Goal: Transaction & Acquisition: Obtain resource

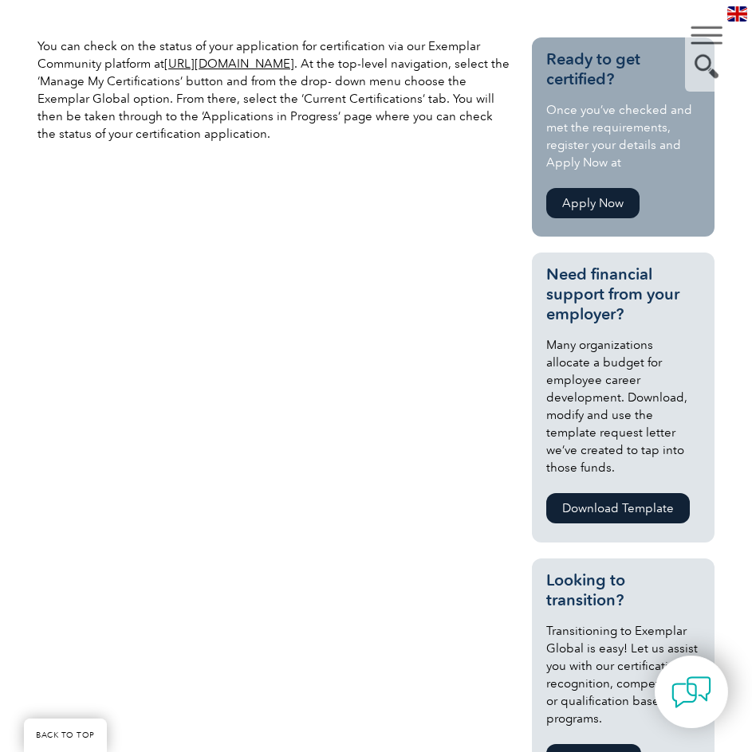
scroll to position [428, 0]
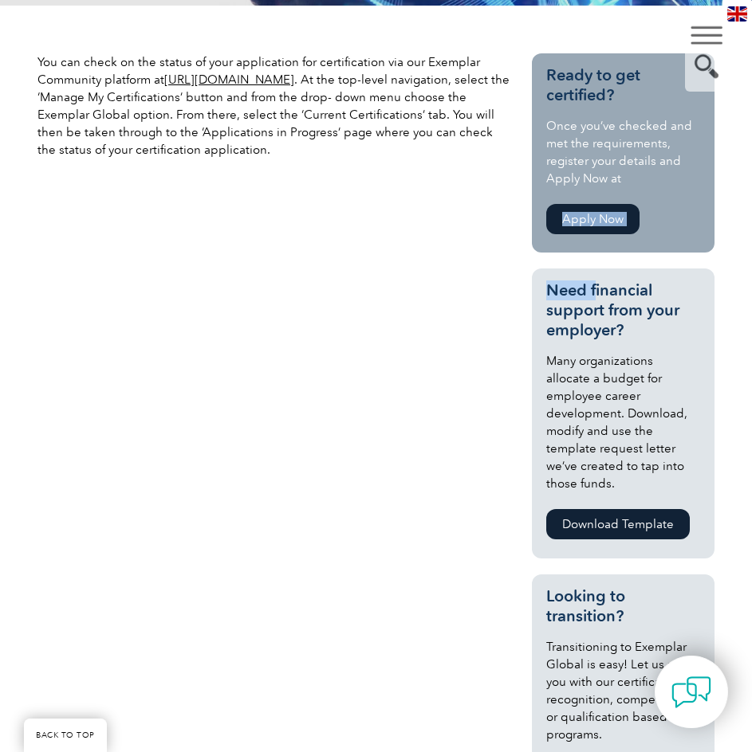
click at [594, 270] on div "Ready to get certified? Once you’ve checked and met the requirements, register …" at bounding box center [623, 546] width 183 height 987
click at [356, 187] on div "You can check on the status of your application for certification via our Exemp…" at bounding box center [375, 551] width 677 height 1090
click at [592, 214] on link "Apply Now" at bounding box center [592, 219] width 93 height 30
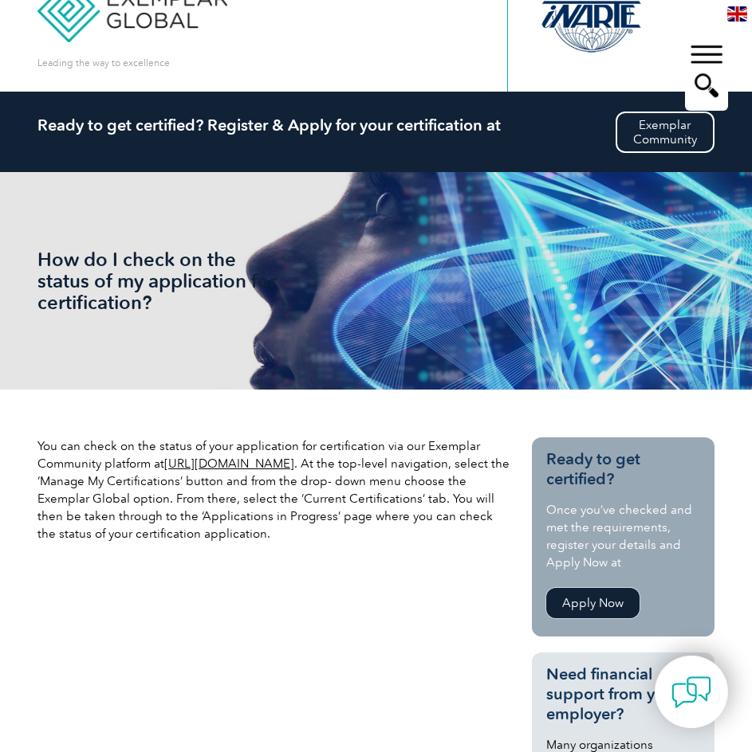
scroll to position [0, 0]
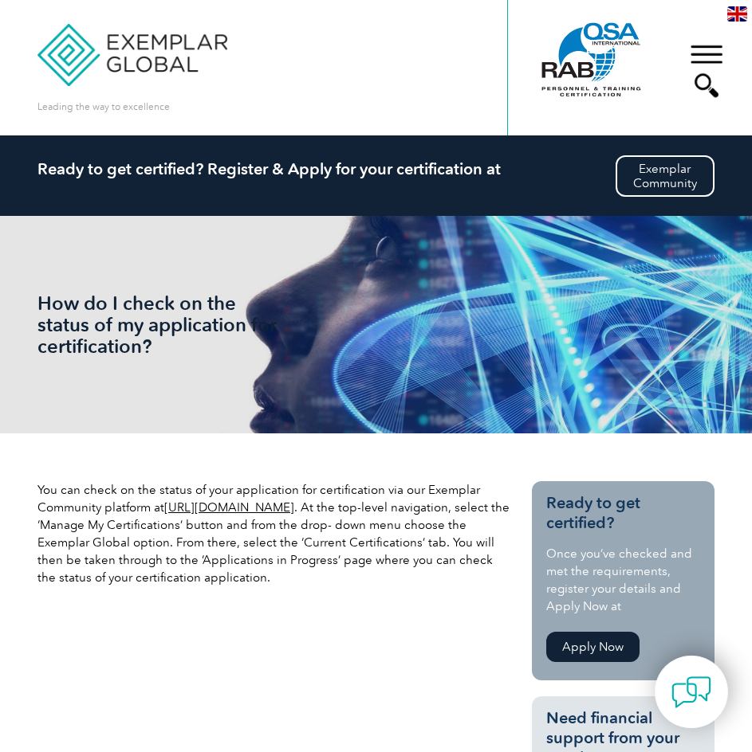
click at [708, 41] on div "▼" at bounding box center [706, 71] width 43 height 80
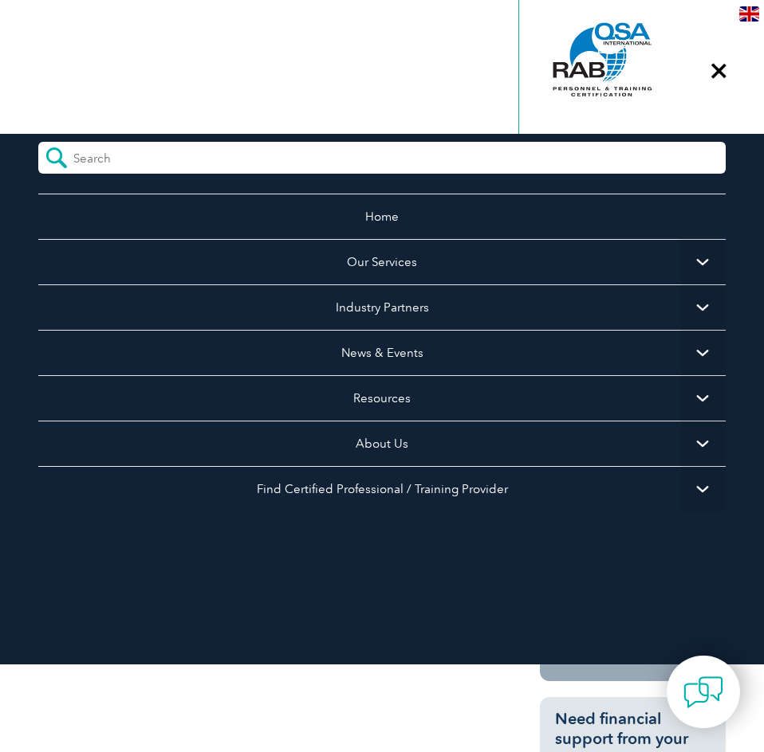
click at [278, 93] on div "Leading the way to excellence Search" at bounding box center [381, 67] width 687 height 135
click at [721, 69] on div "▼" at bounding box center [718, 71] width 43 height 80
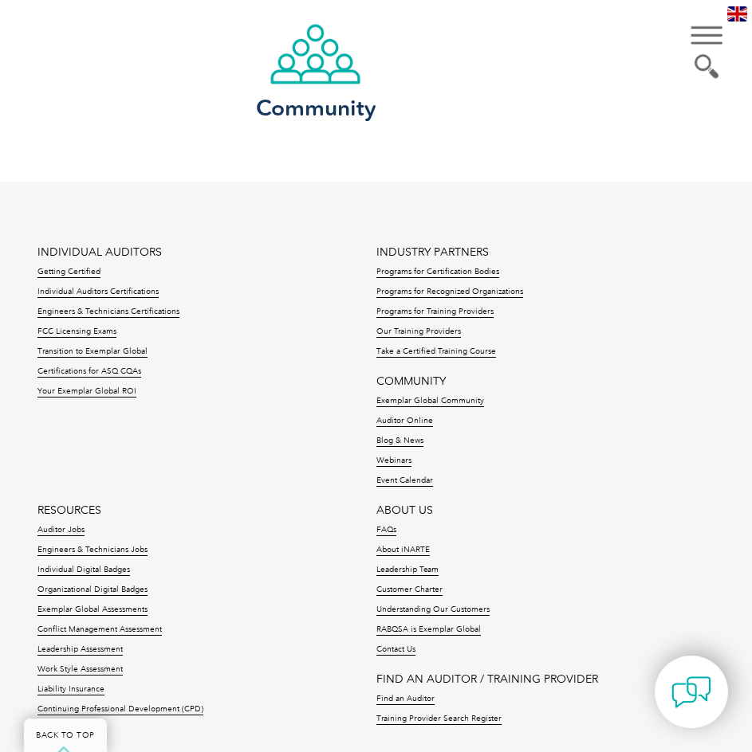
scroll to position [1807, 0]
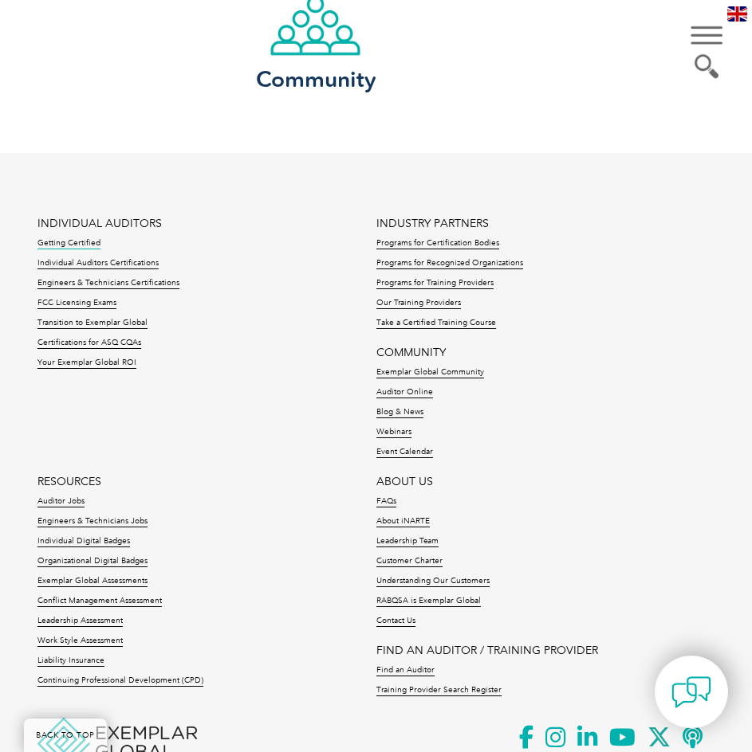
click at [71, 238] on link "Getting Certified" at bounding box center [68, 243] width 63 height 11
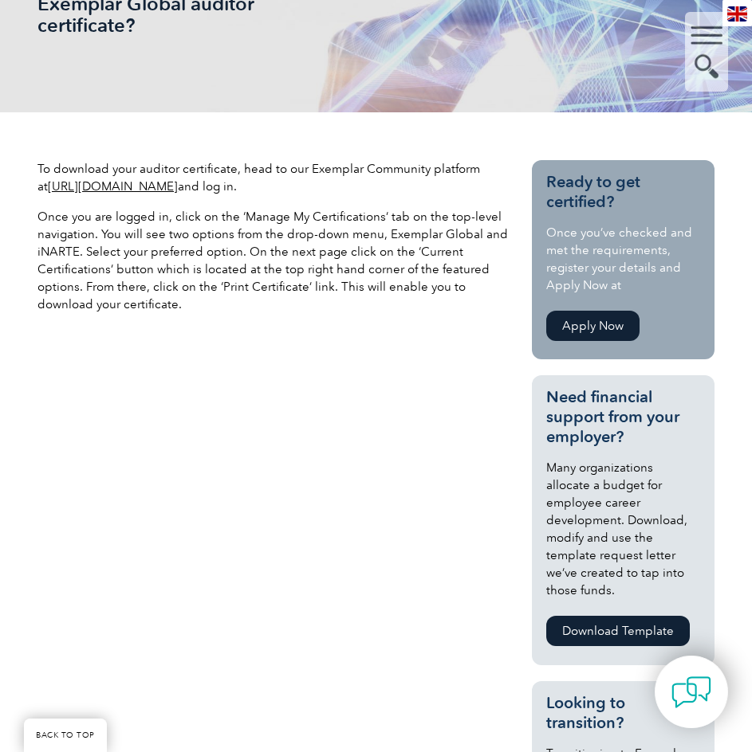
scroll to position [372, 0]
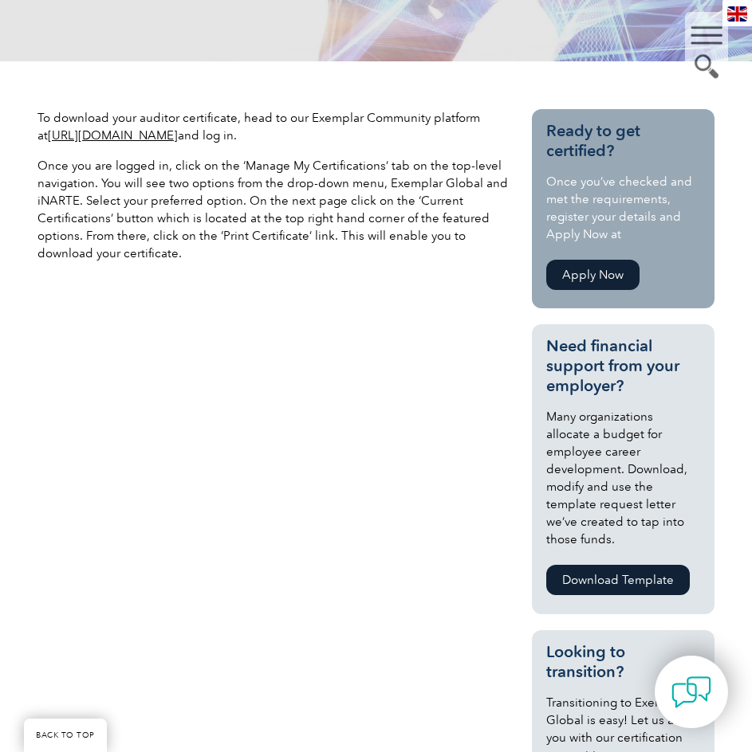
click at [574, 267] on link "Apply Now" at bounding box center [592, 275] width 93 height 30
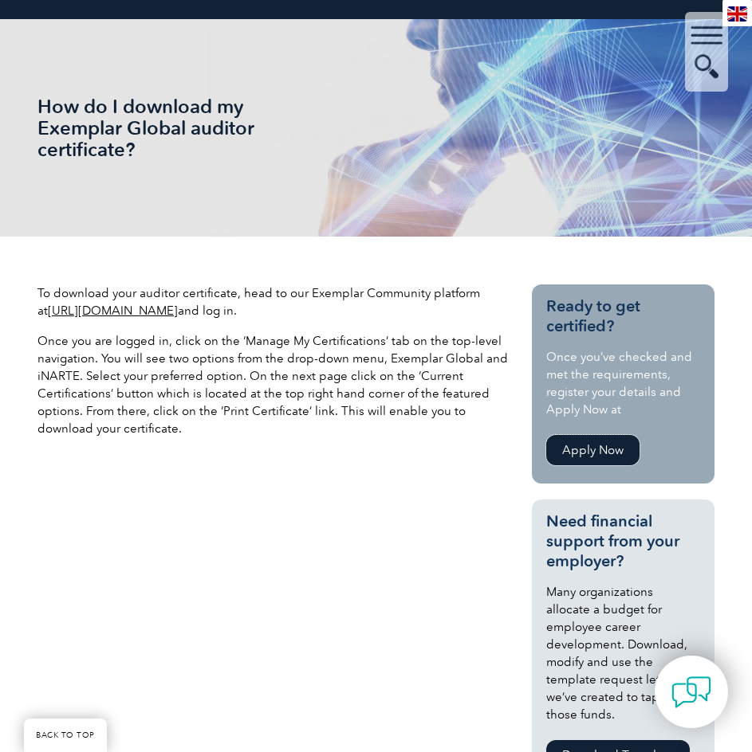
scroll to position [186, 0]
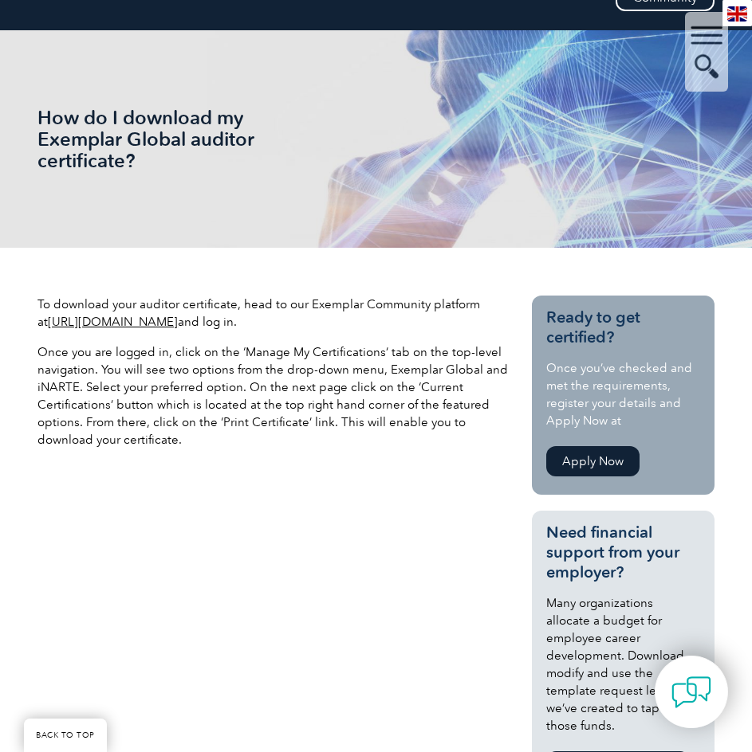
click at [178, 324] on link "[URL][DOMAIN_NAME]" at bounding box center [113, 322] width 130 height 14
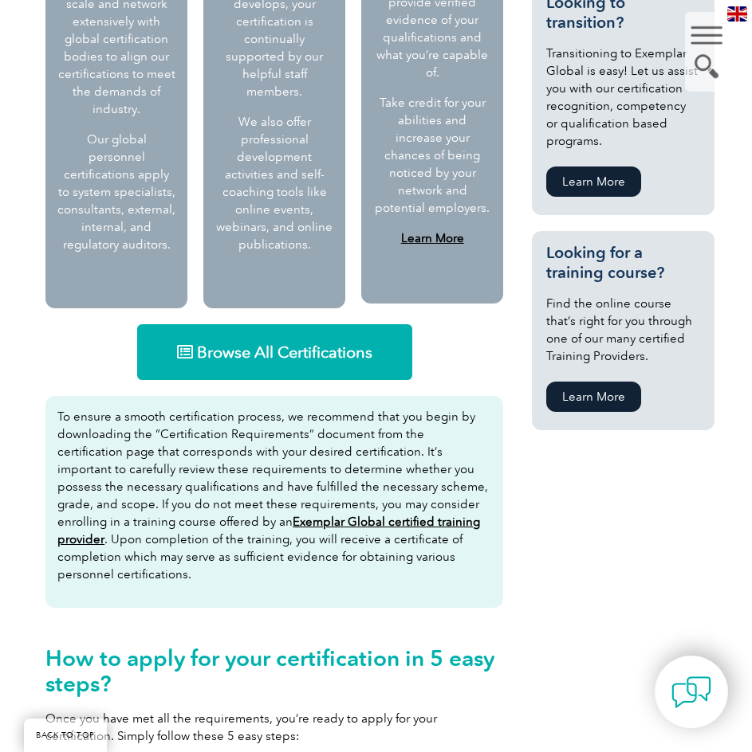
scroll to position [956, 0]
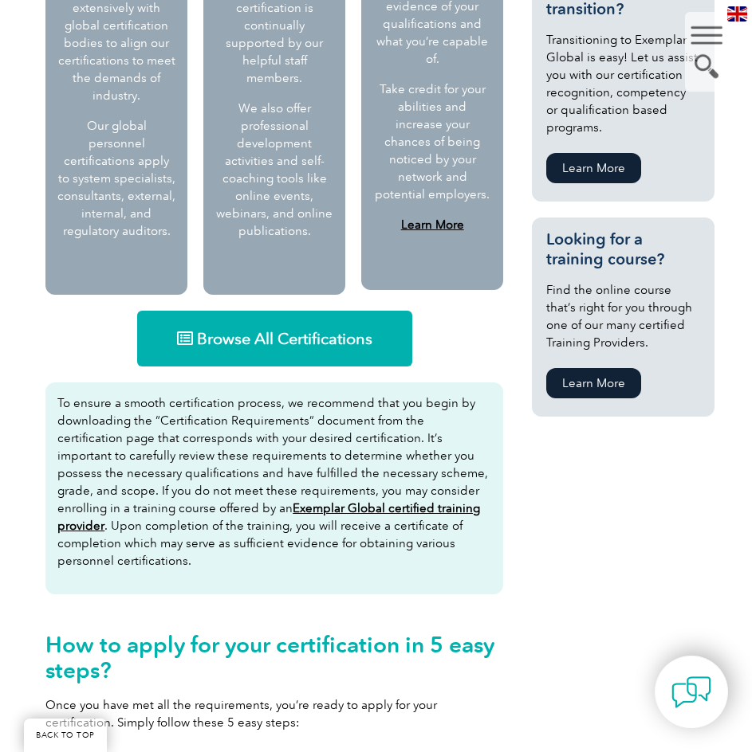
click at [308, 346] on span "Browse All Certifications" at bounding box center [284, 339] width 175 height 16
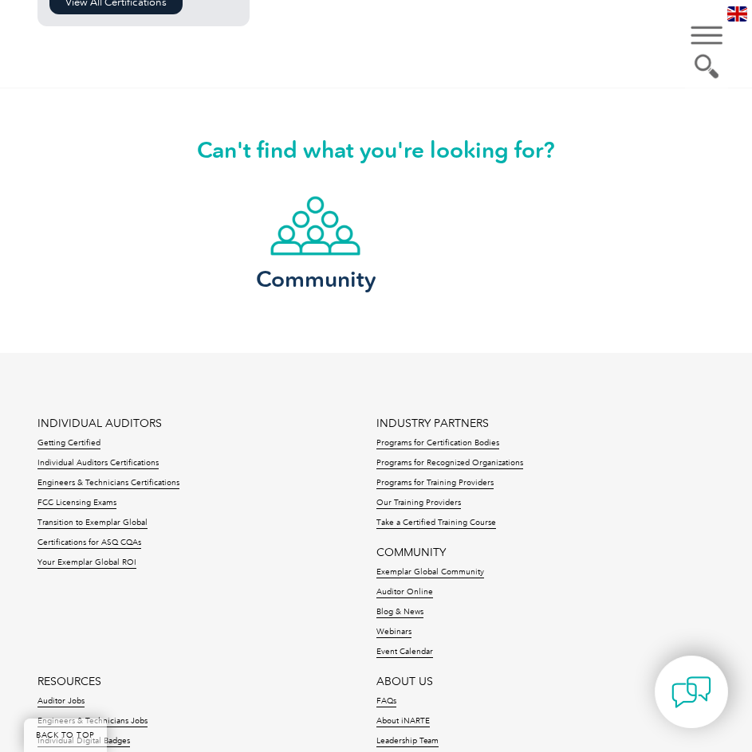
scroll to position [1939, 0]
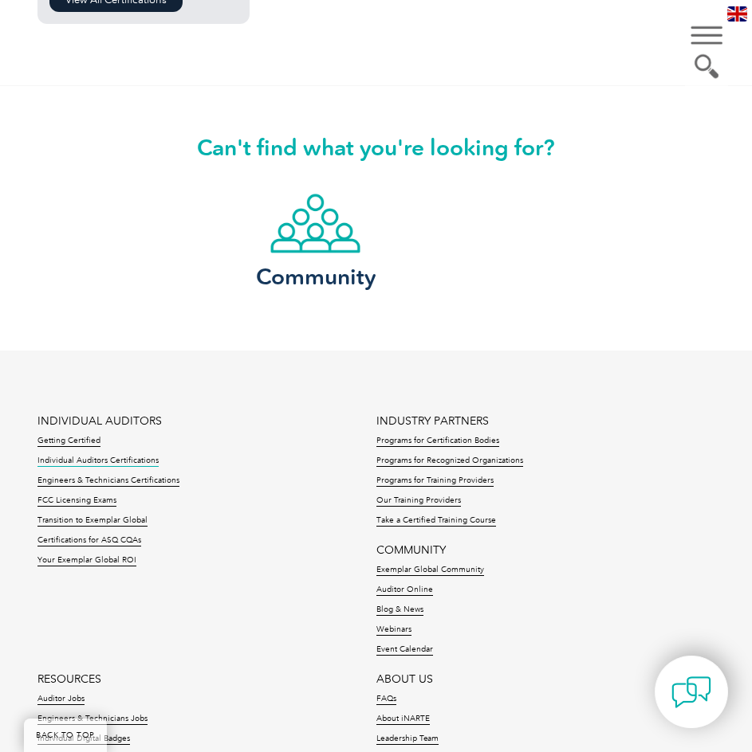
click at [104, 462] on link "Individual Auditors Certifications" at bounding box center [97, 461] width 121 height 11
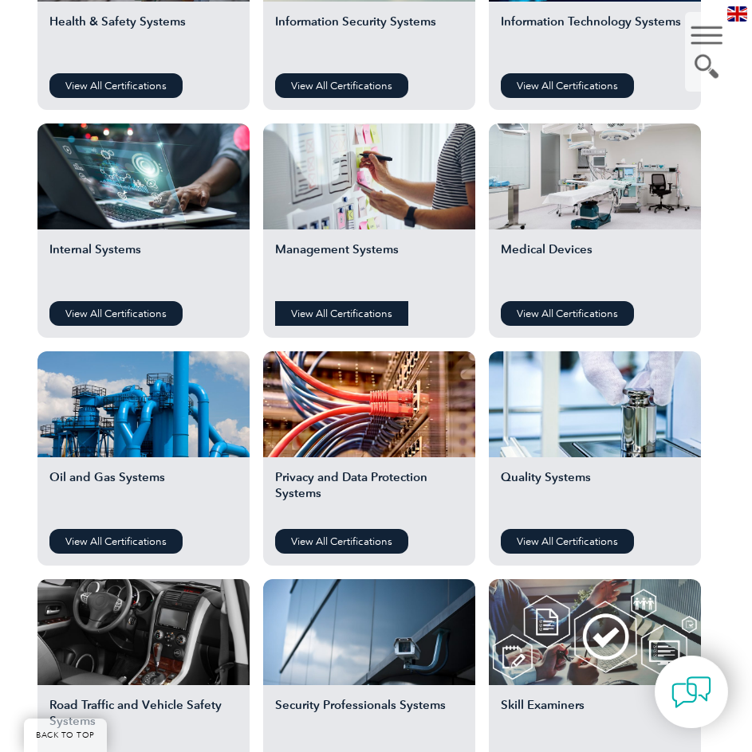
scroll to position [956, 0]
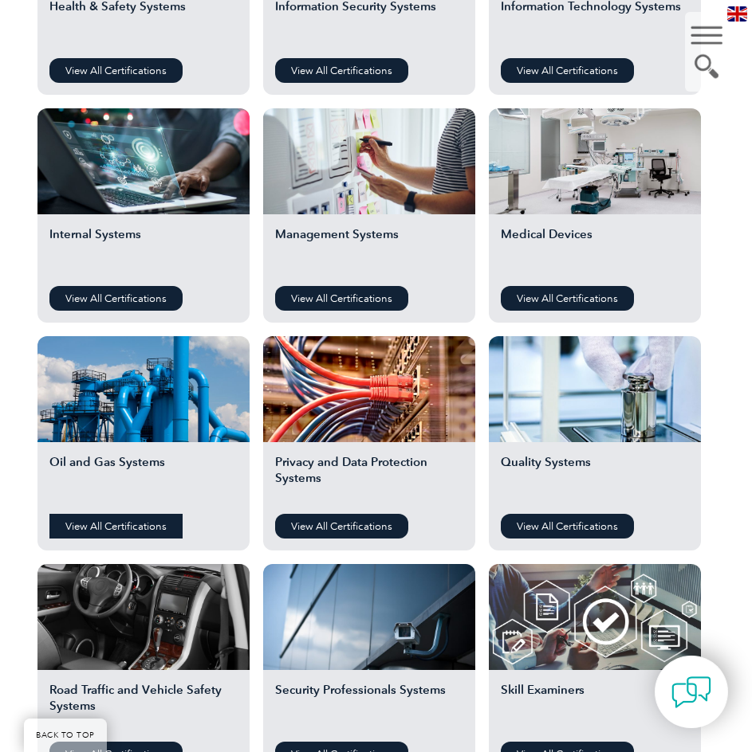
click at [94, 529] on link "View All Certifications" at bounding box center [115, 526] width 133 height 25
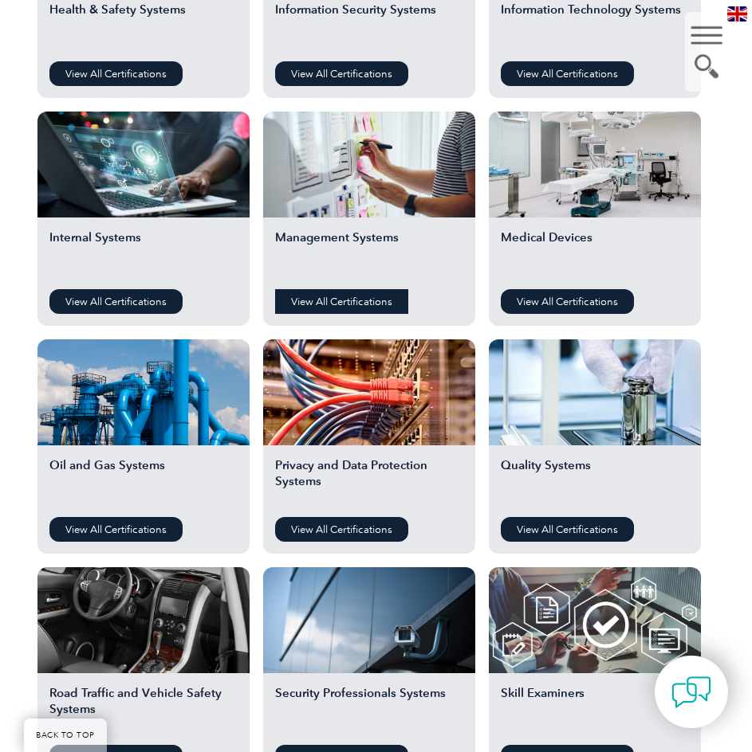
click at [354, 306] on link "View All Certifications" at bounding box center [341, 301] width 133 height 25
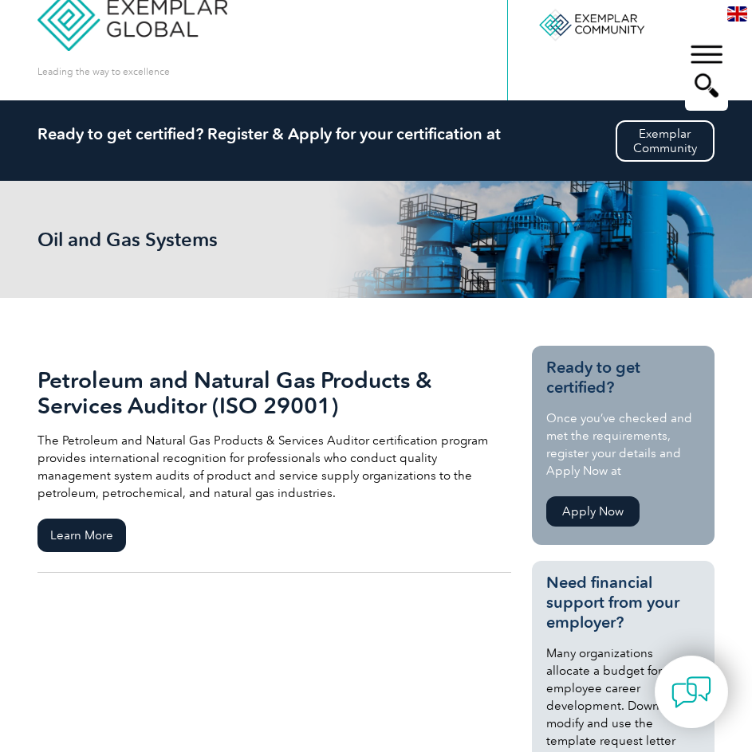
scroll to position [26, 0]
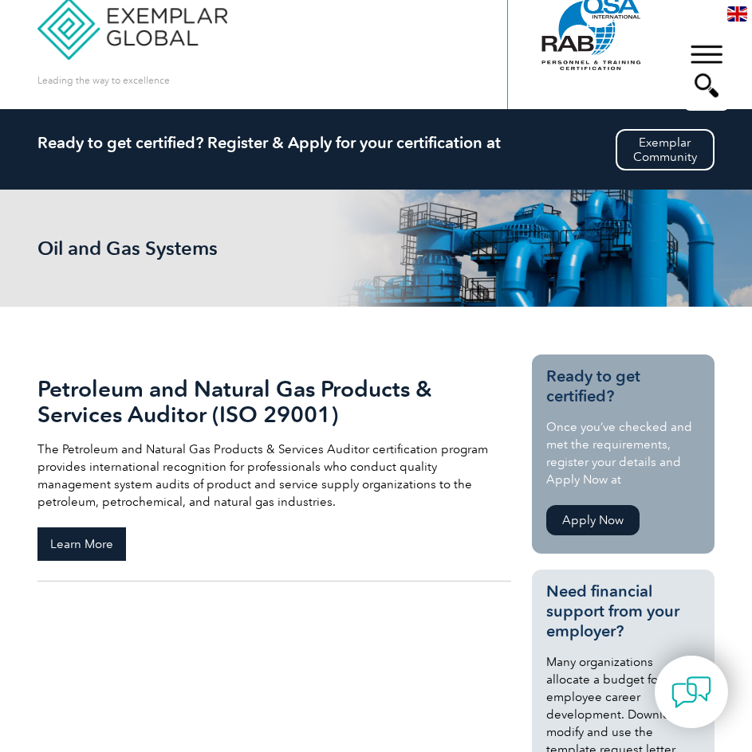
click at [108, 543] on span "Learn More" at bounding box center [81, 544] width 88 height 33
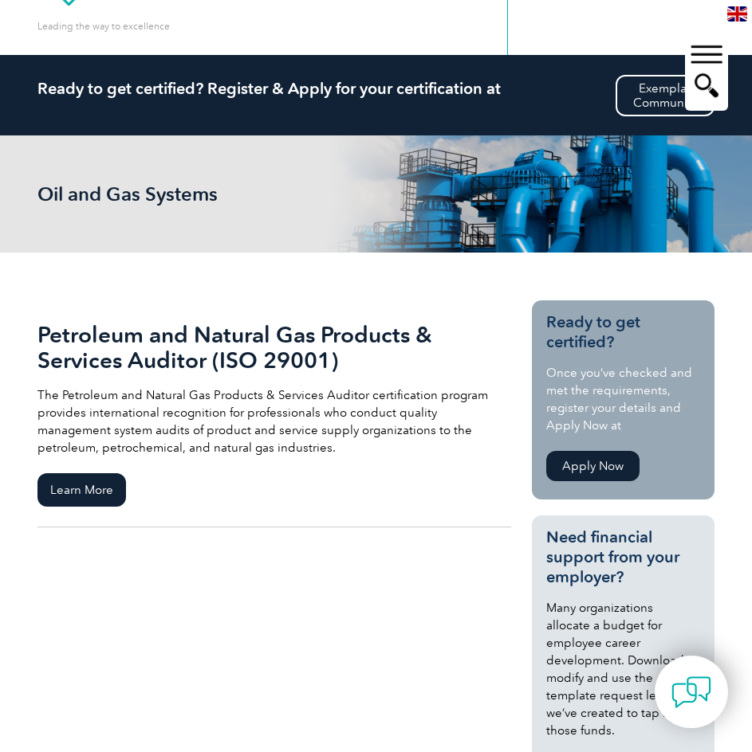
scroll to position [53, 0]
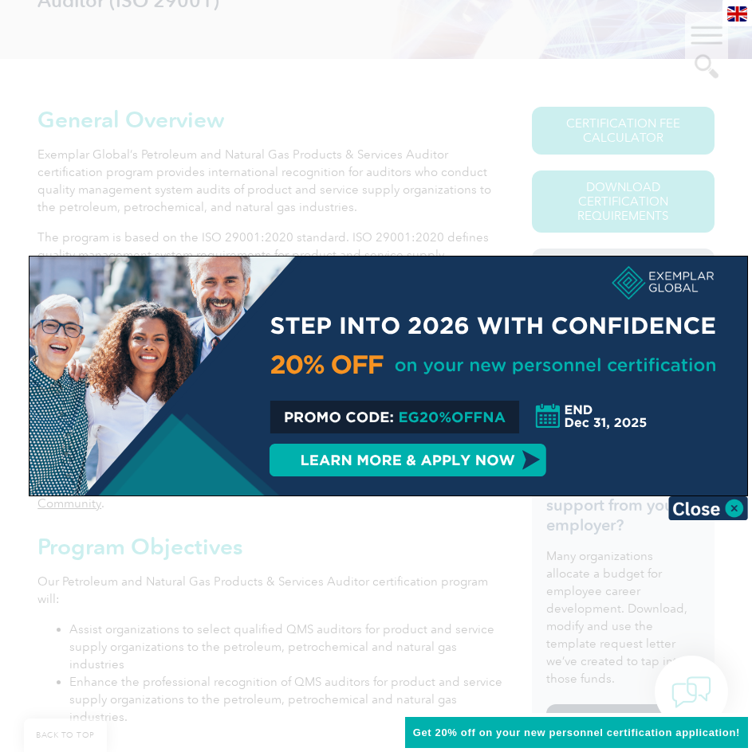
scroll to position [319, 0]
click at [536, 461] on div at bounding box center [387, 376] width 717 height 239
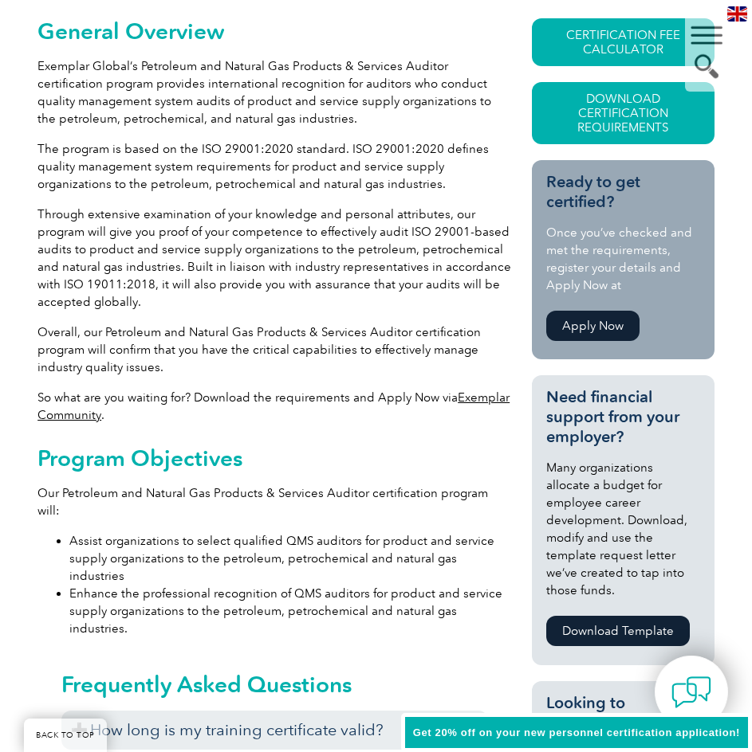
scroll to position [345, 0]
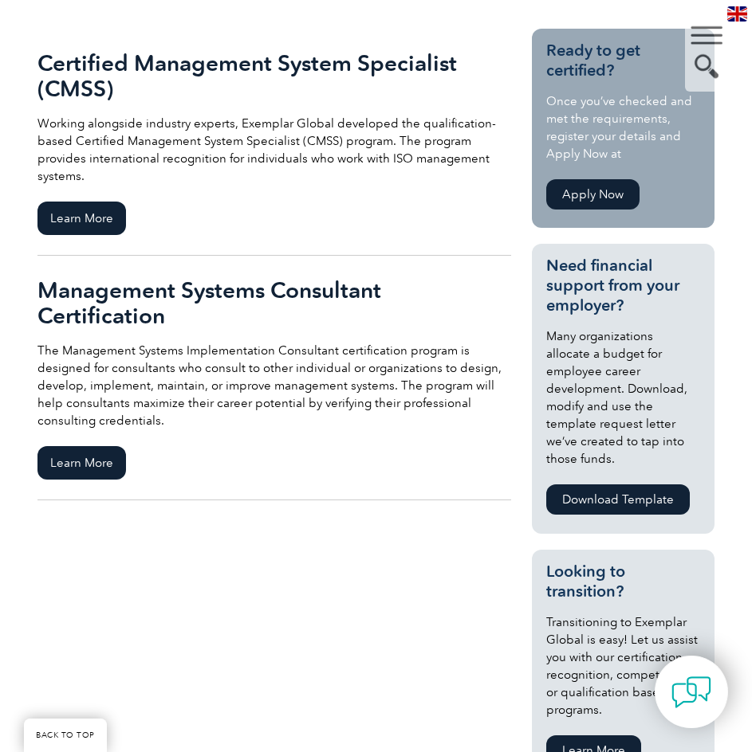
scroll to position [345, 0]
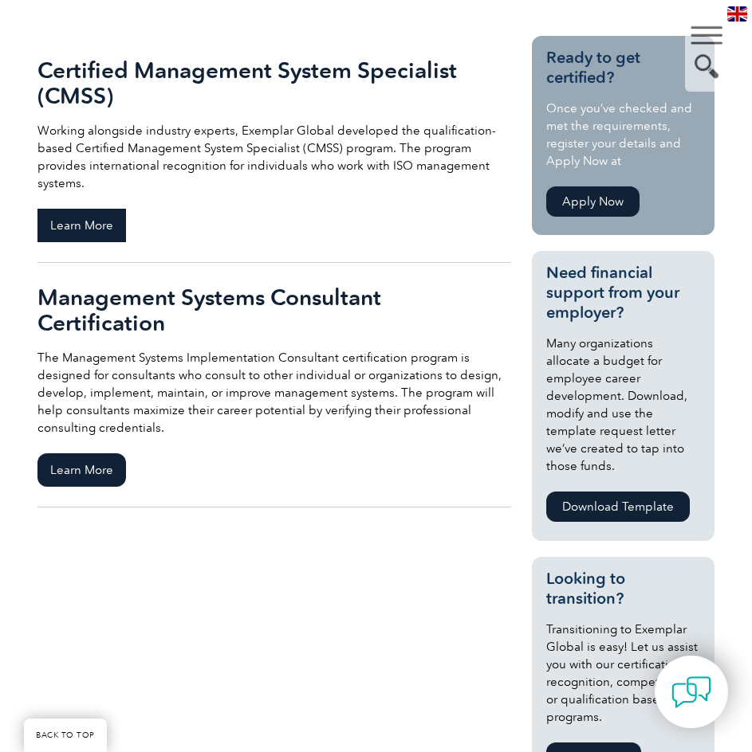
click at [69, 223] on span "Learn More" at bounding box center [81, 225] width 88 height 33
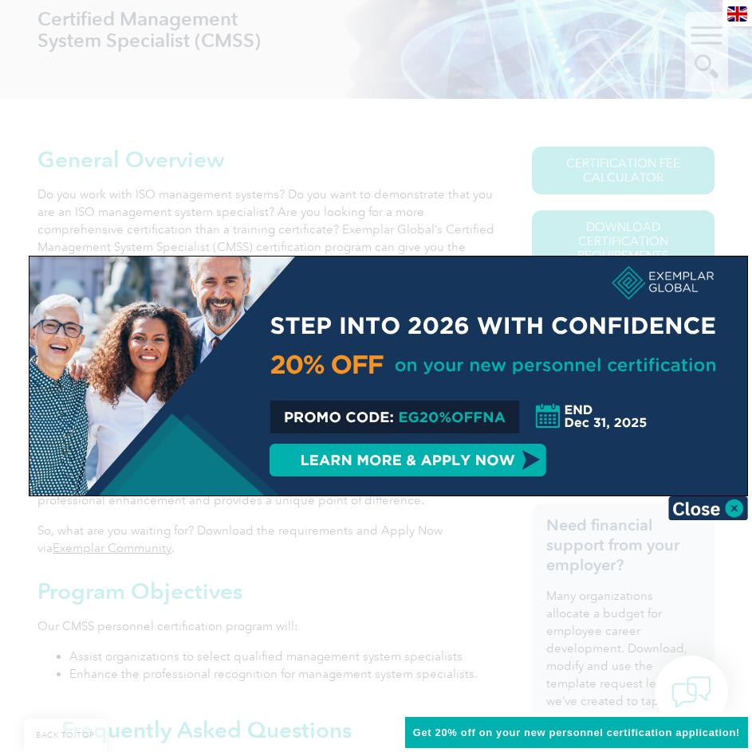
scroll to position [293, 0]
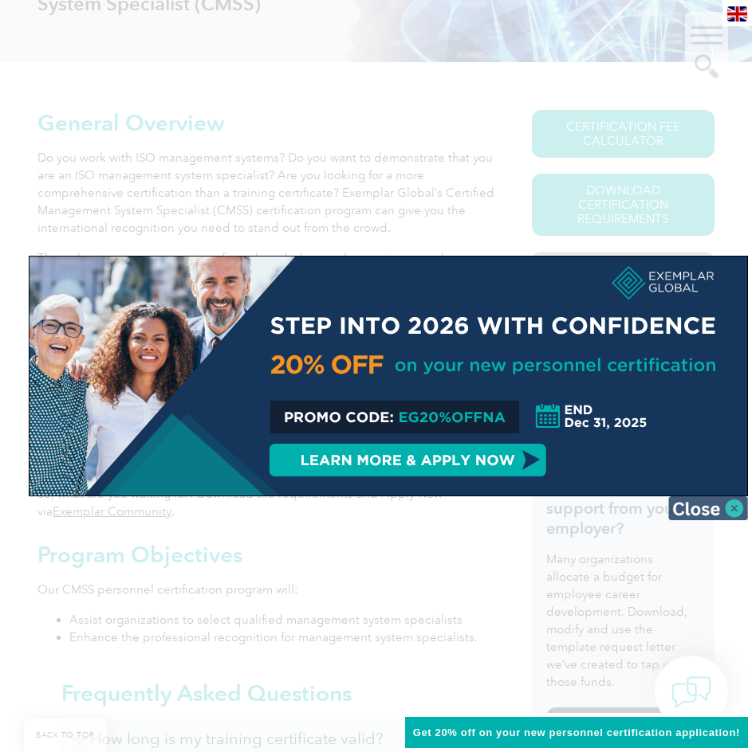
click at [731, 512] on img at bounding box center [708, 509] width 80 height 24
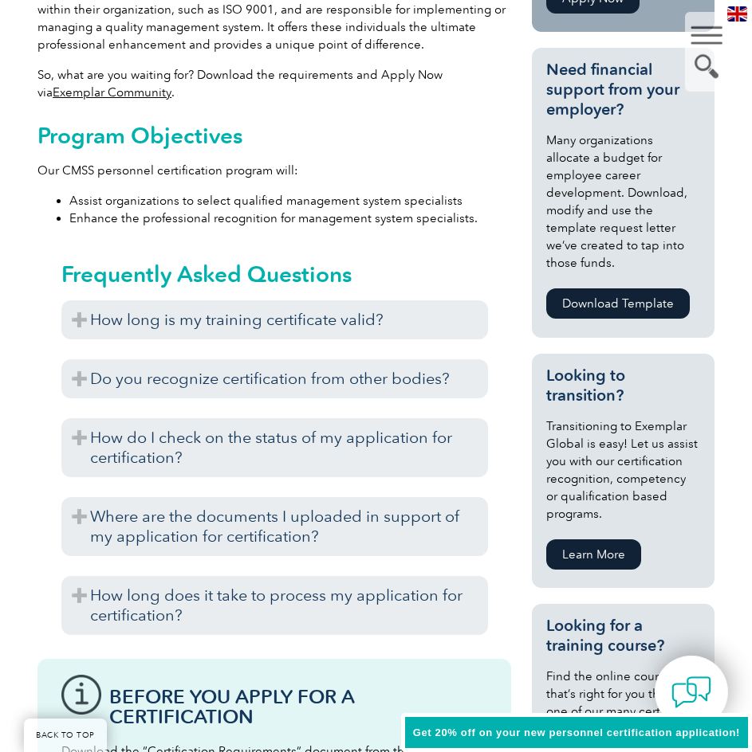
scroll to position [744, 0]
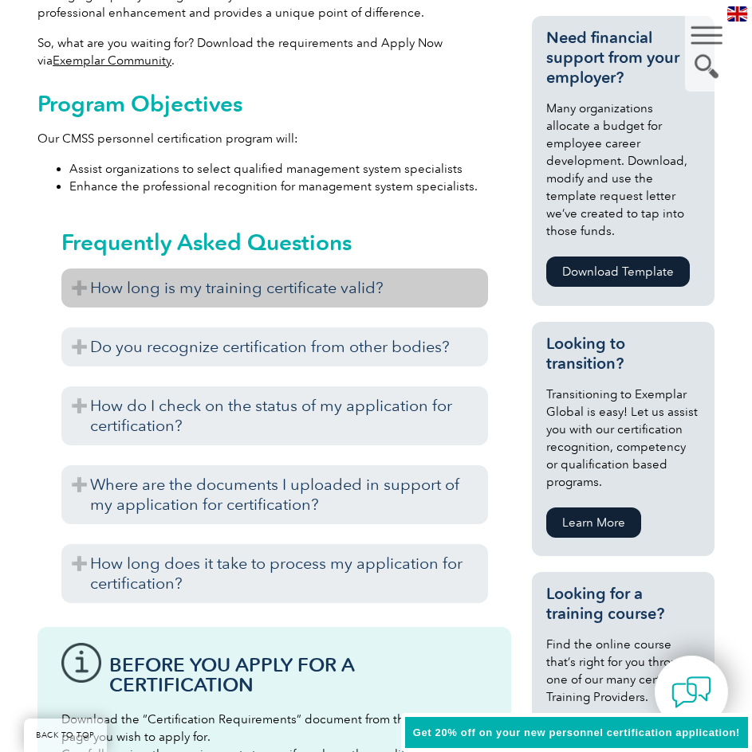
click at [210, 269] on h3 "How long is my training certificate valid?" at bounding box center [274, 288] width 426 height 39
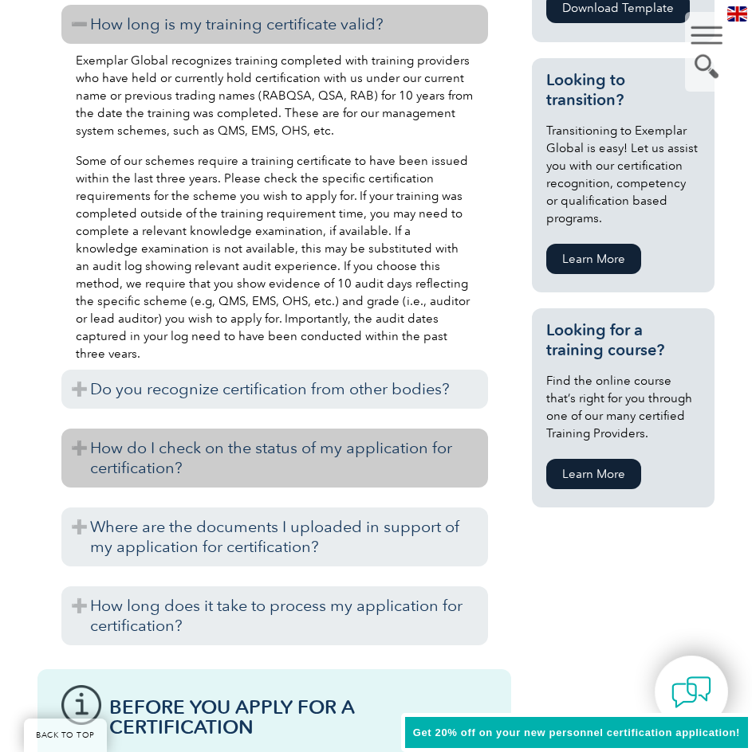
scroll to position [1036, 0]
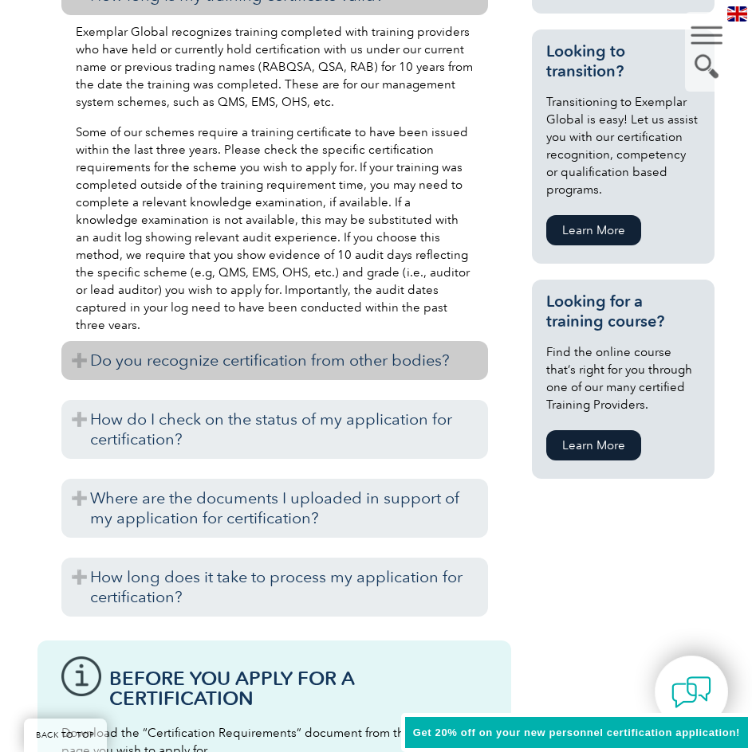
click at [121, 350] on h3 "Do you recognize certification from other bodies?" at bounding box center [274, 360] width 426 height 39
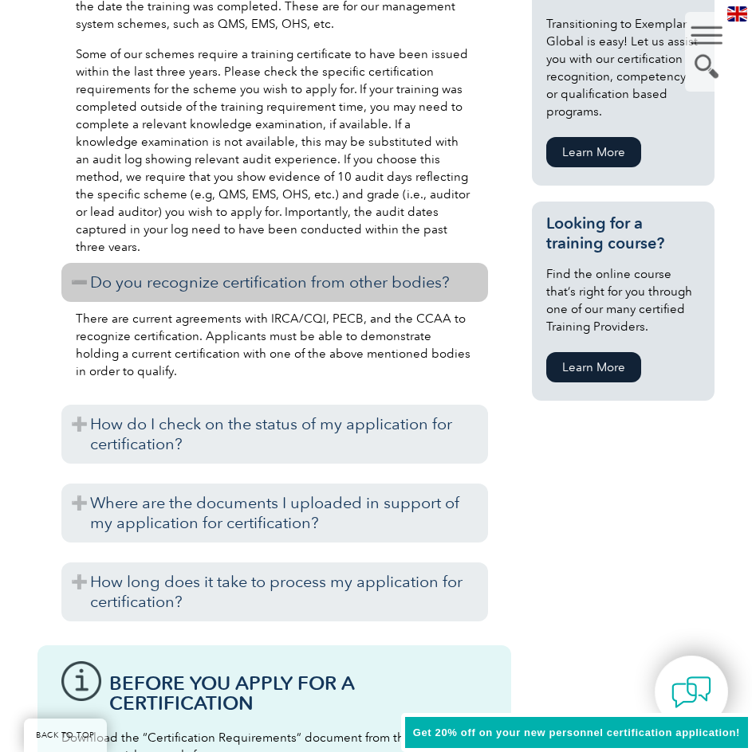
scroll to position [1142, 0]
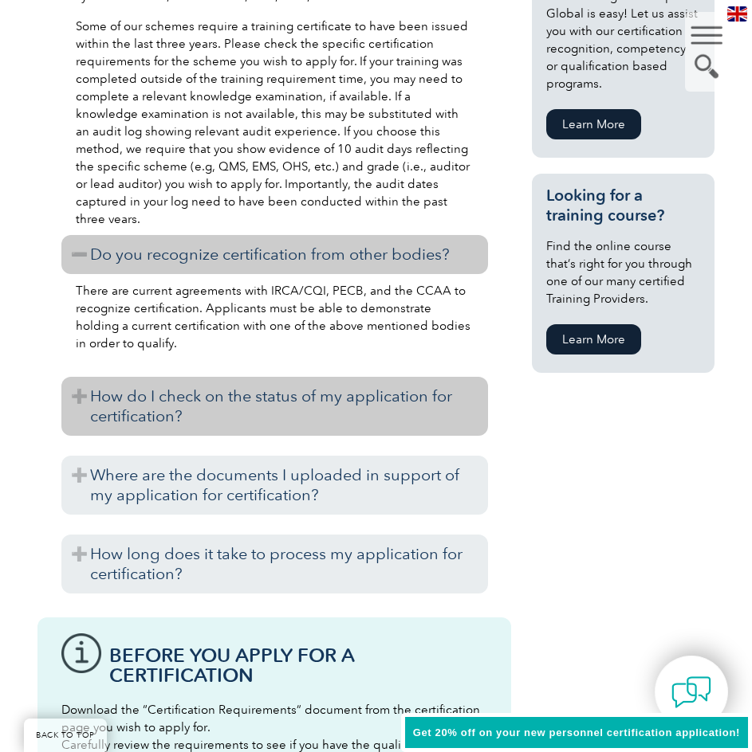
click at [162, 401] on h3 "How do I check on the status of my application for certification?" at bounding box center [274, 406] width 426 height 59
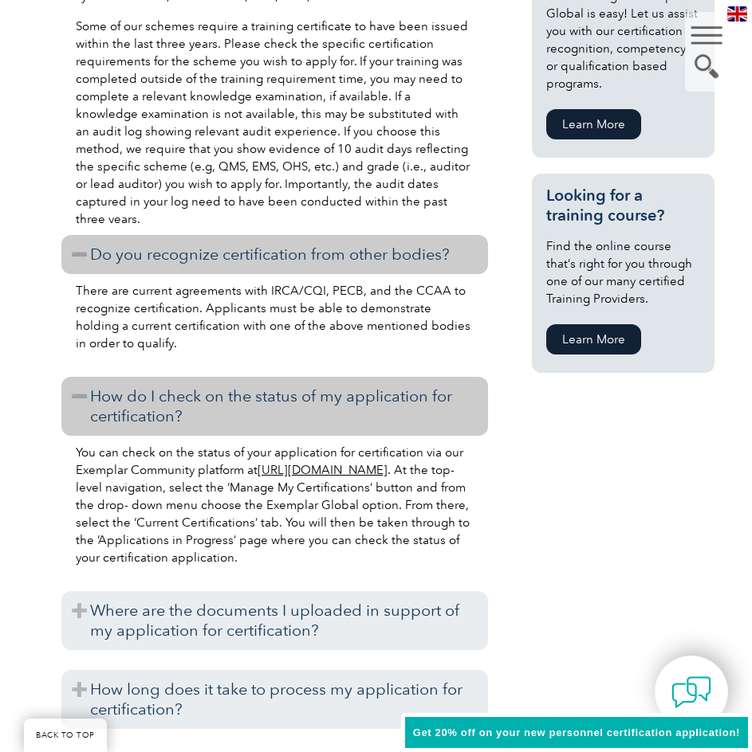
click at [257, 474] on link "[URL][DOMAIN_NAME]" at bounding box center [322, 470] width 130 height 14
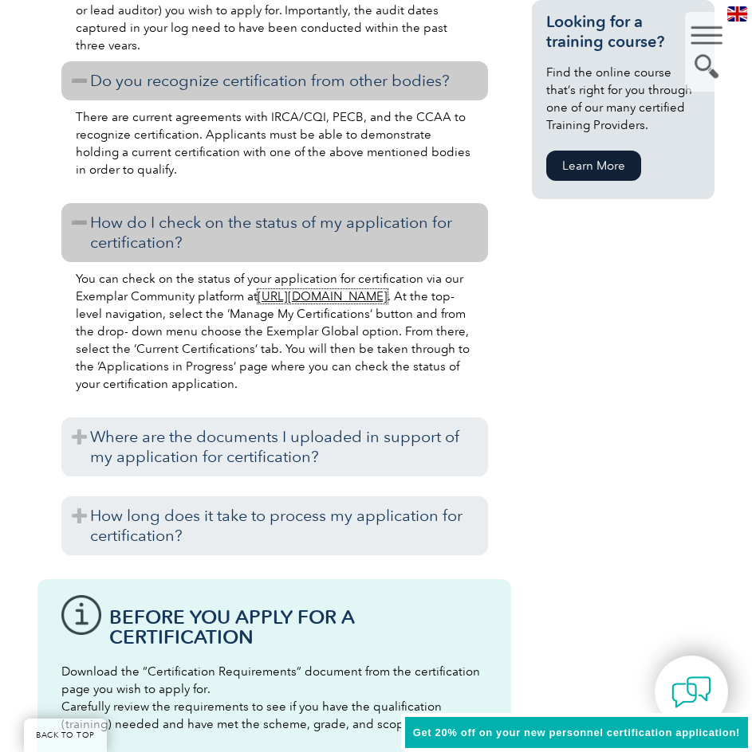
scroll to position [1329, 0]
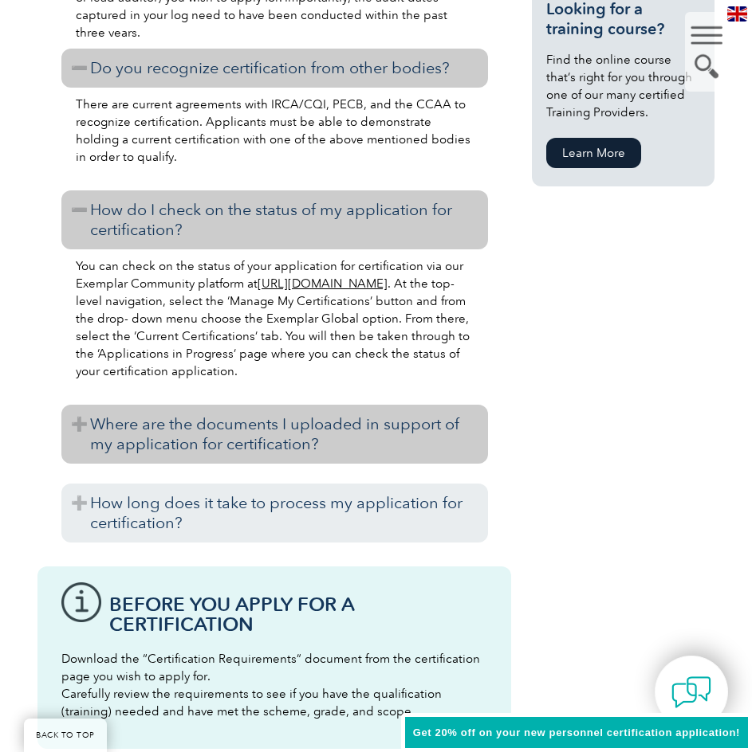
click at [73, 419] on h3 "Where are the documents I uploaded in support of my application for certificati…" at bounding box center [274, 434] width 426 height 59
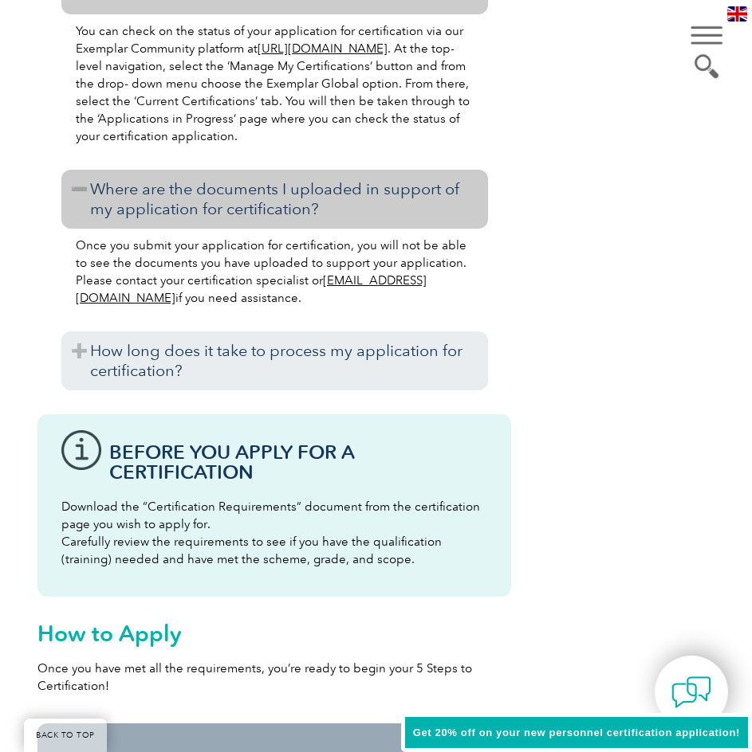
scroll to position [1568, 0]
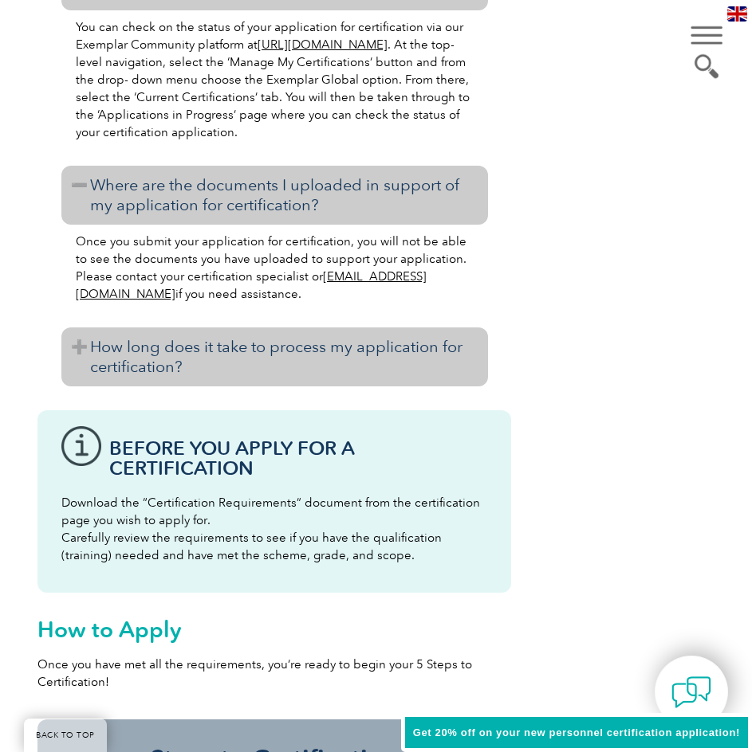
click at [82, 349] on h3 "How long does it take to process my application for certification?" at bounding box center [274, 357] width 426 height 59
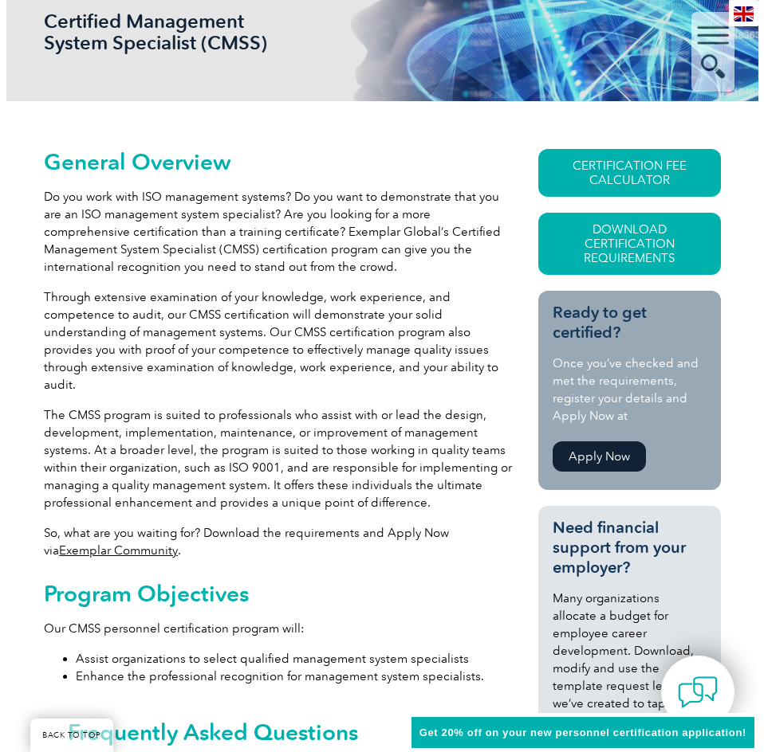
scroll to position [213, 0]
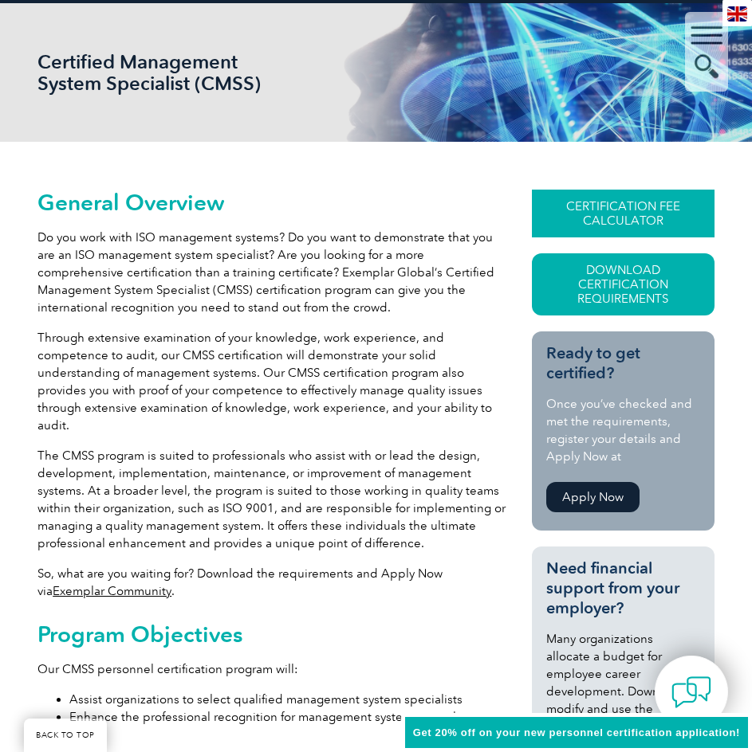
click at [674, 212] on link "CERTIFICATION FEE CALCULATOR" at bounding box center [623, 214] width 183 height 48
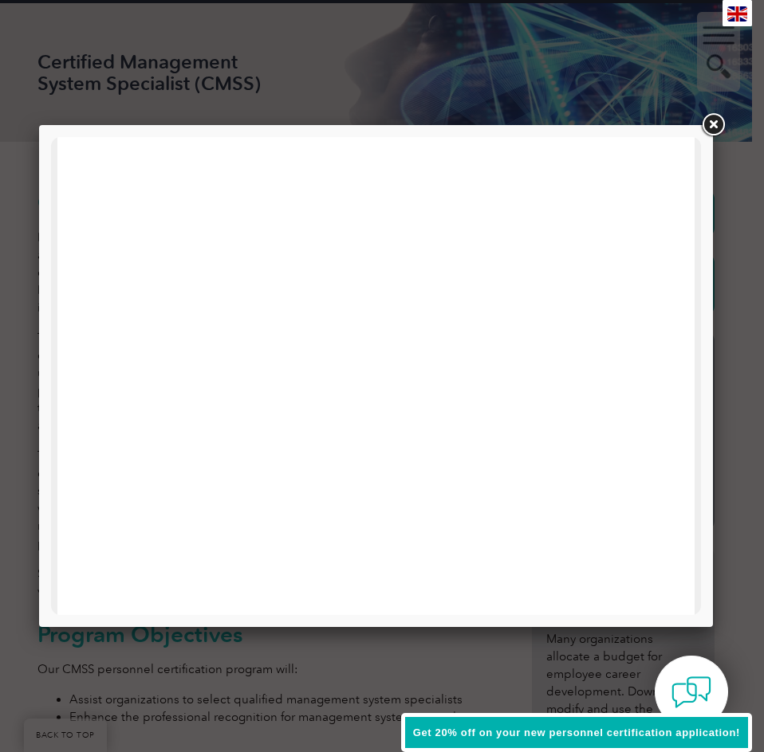
scroll to position [760, 0]
click at [714, 126] on link at bounding box center [712, 125] width 29 height 29
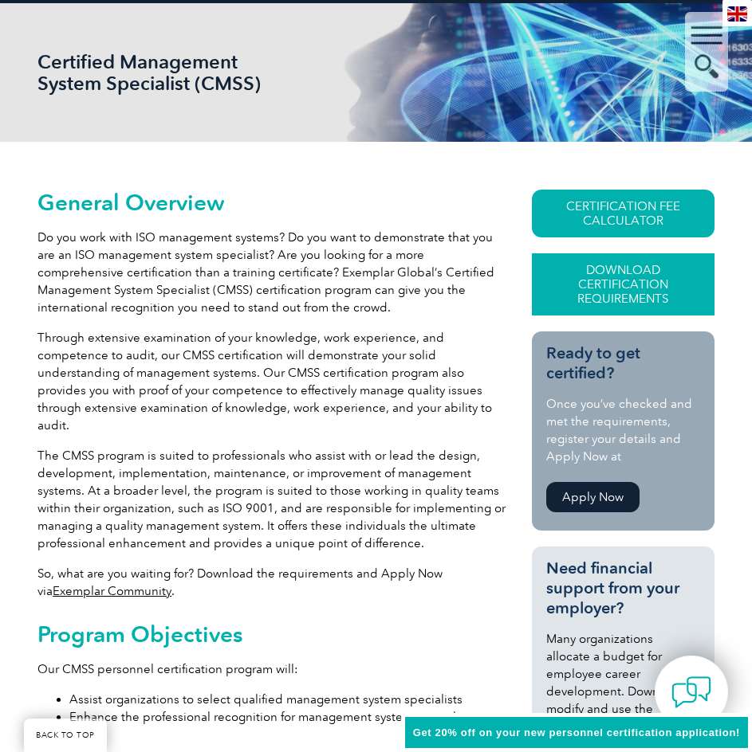
click at [607, 277] on link "Download Certification Requirements" at bounding box center [623, 284] width 183 height 62
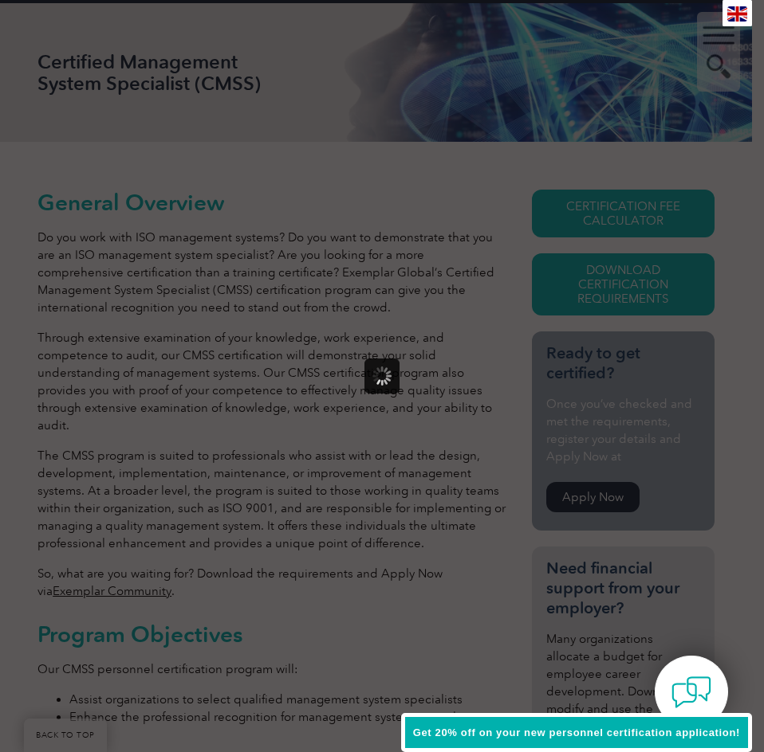
scroll to position [0, 0]
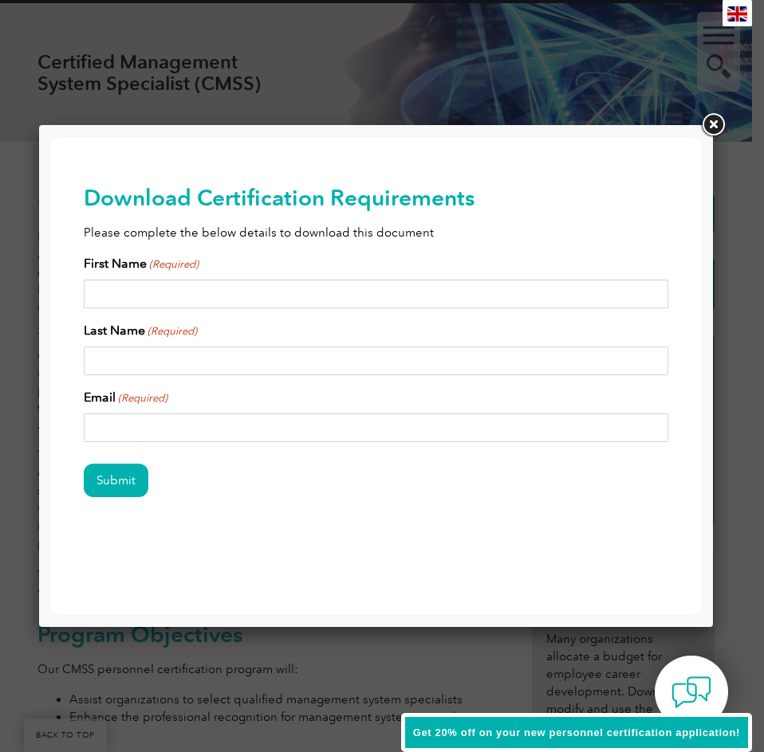
click at [148, 289] on input "First Name (Required)" at bounding box center [376, 294] width 585 height 29
type input "[PERSON_NAME]"
click at [140, 362] on input "Last Name (Required)" at bounding box center [376, 361] width 585 height 29
type input "[PERSON_NAME]"
click at [179, 423] on input "Email (Required)" at bounding box center [376, 428] width 585 height 29
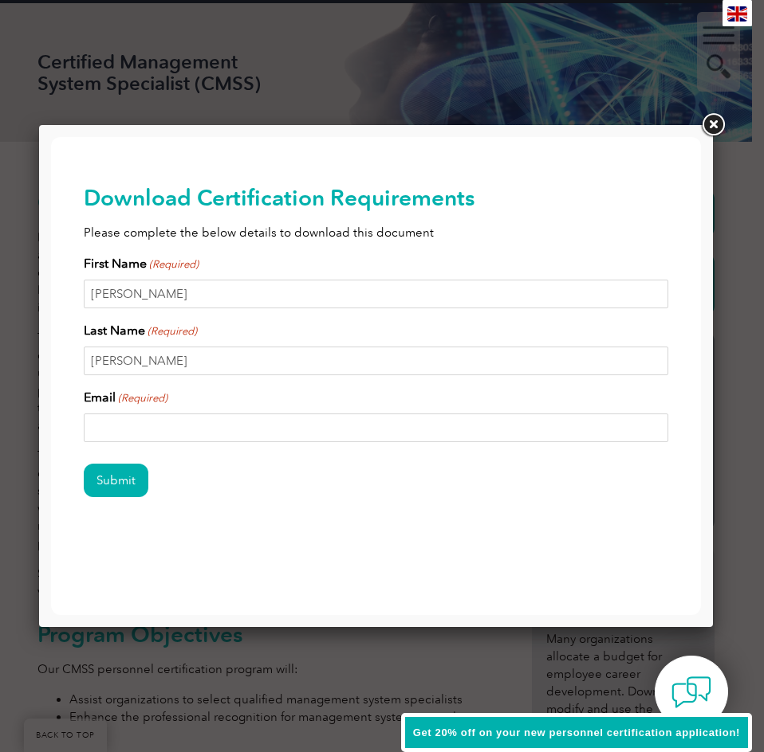
type input "[EMAIL_ADDRESS][DOMAIN_NAME]"
click at [131, 473] on input "Submit" at bounding box center [116, 480] width 65 height 33
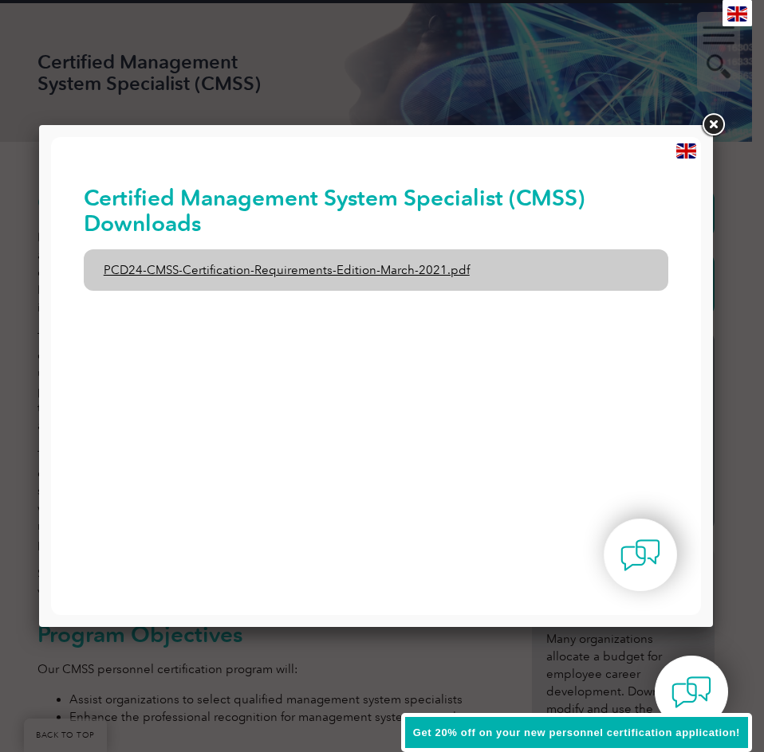
click at [341, 271] on link "PCD24-CMSS-Certification-Requirements-Edition-March-2021.pdf" at bounding box center [376, 269] width 585 height 41
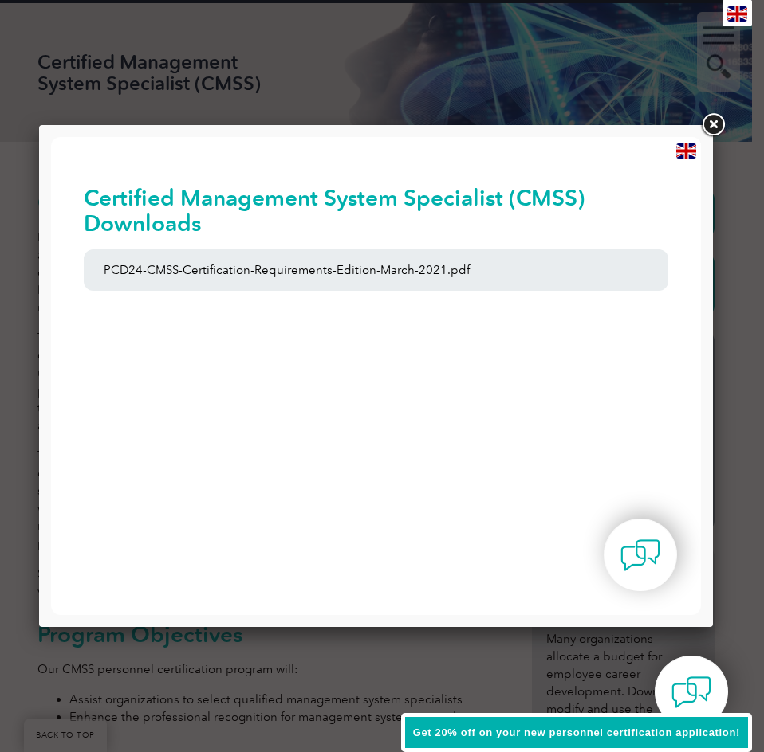
click at [713, 124] on link at bounding box center [712, 125] width 29 height 29
